Goal: Find specific page/section: Find specific page/section

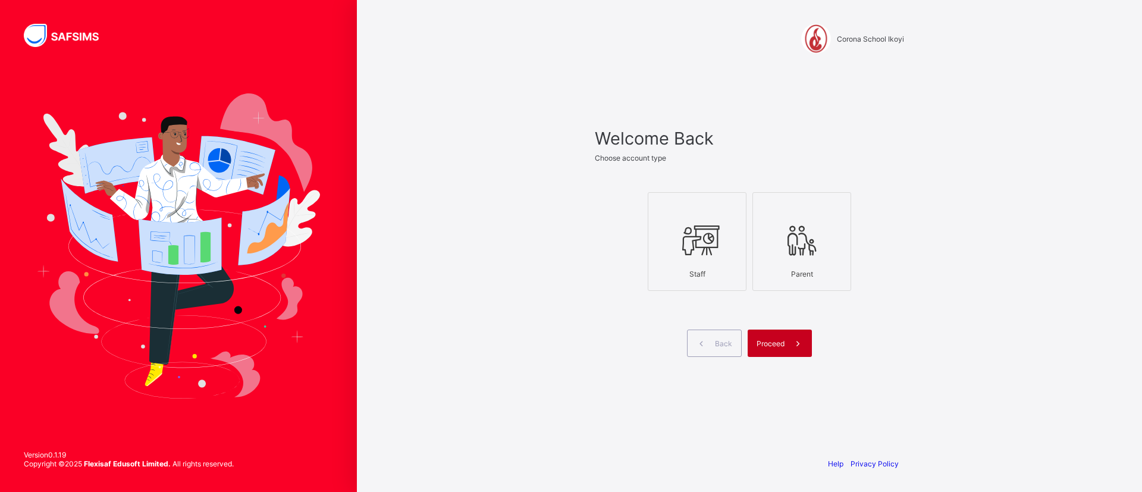
click at [793, 346] on icon at bounding box center [798, 343] width 12 height 11
